Goal: Transaction & Acquisition: Purchase product/service

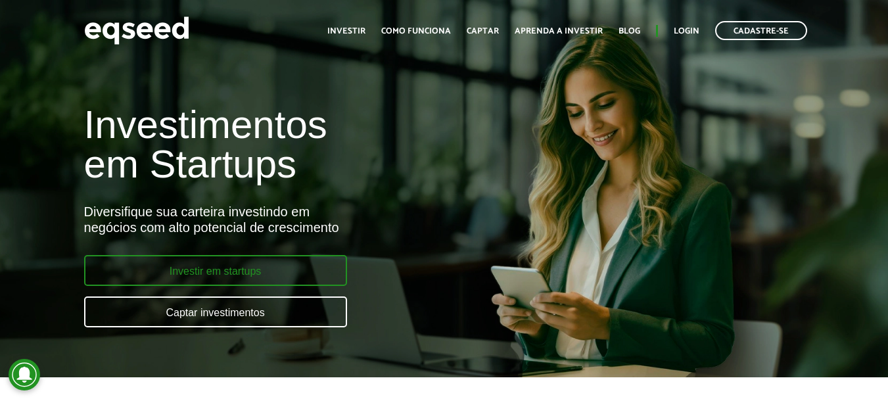
click at [229, 263] on link "Investir em startups" at bounding box center [215, 270] width 263 height 31
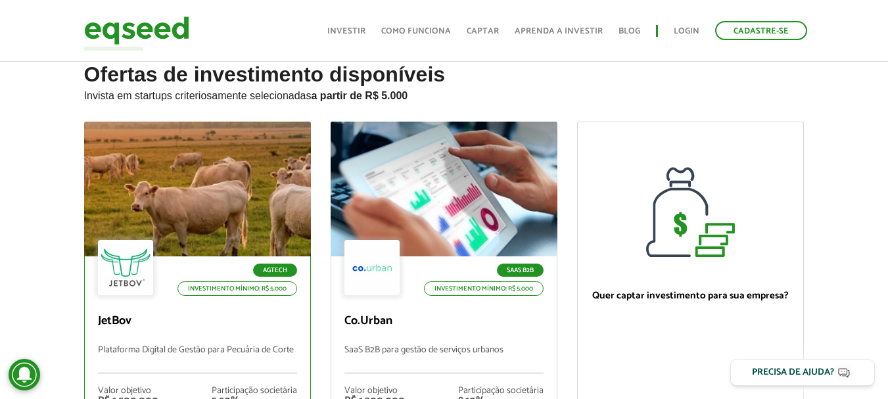
scroll to position [66, 0]
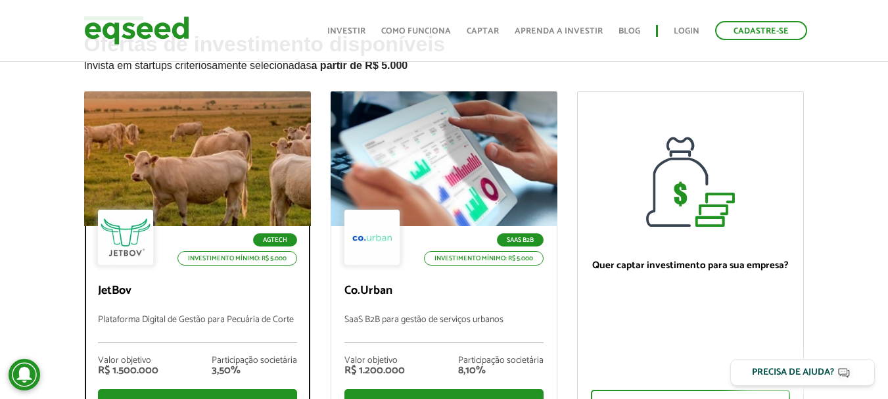
click at [200, 174] on div at bounding box center [197, 159] width 272 height 162
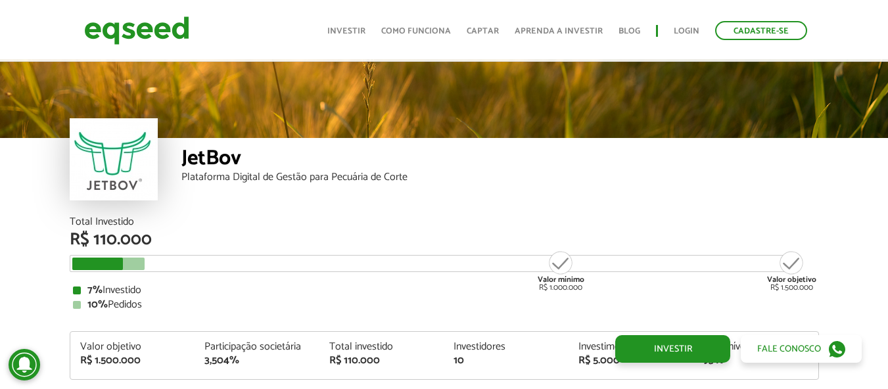
scroll to position [1554, 0]
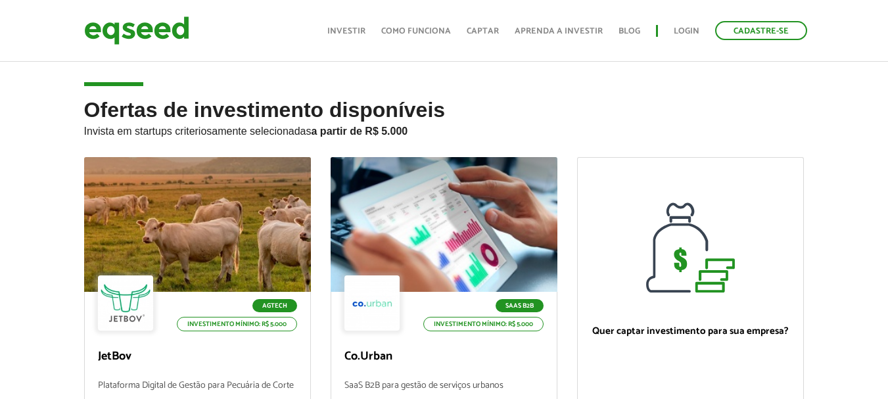
scroll to position [66, 0]
